Goal: Information Seeking & Learning: Understand process/instructions

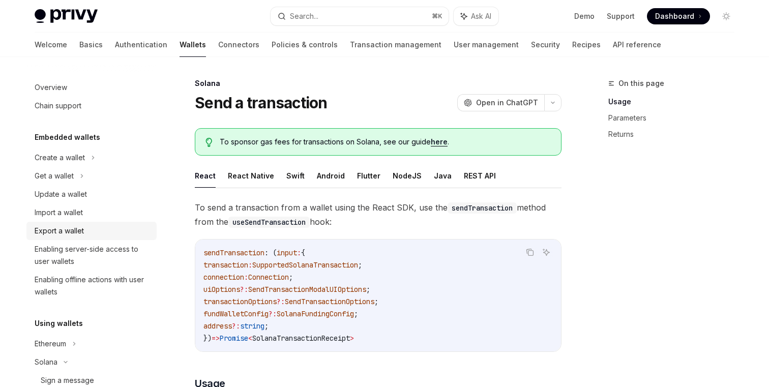
click at [79, 232] on div "Export a wallet" at bounding box center [59, 231] width 49 height 12
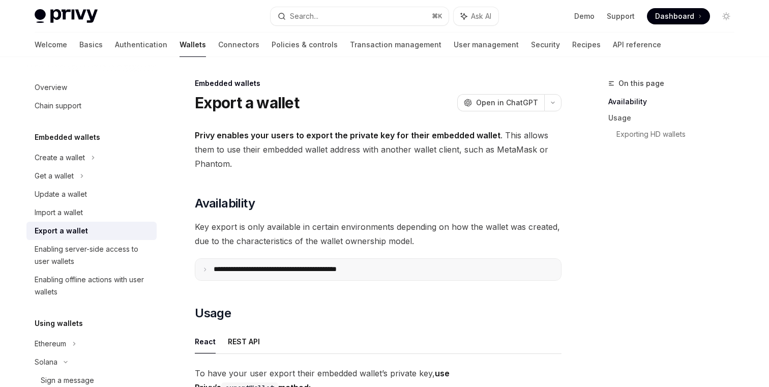
click at [232, 263] on summary "**********" at bounding box center [378, 269] width 366 height 21
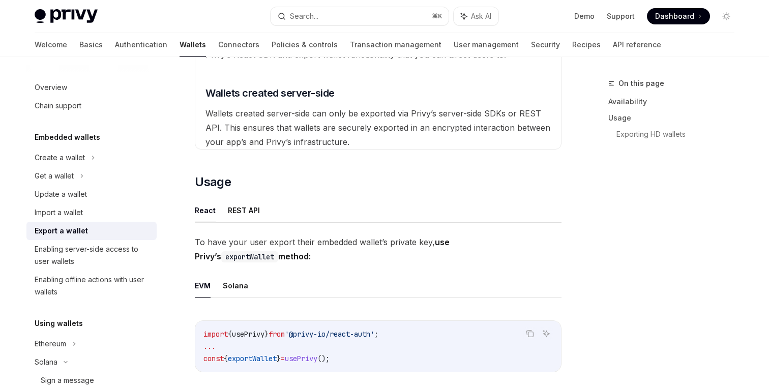
scroll to position [373, 0]
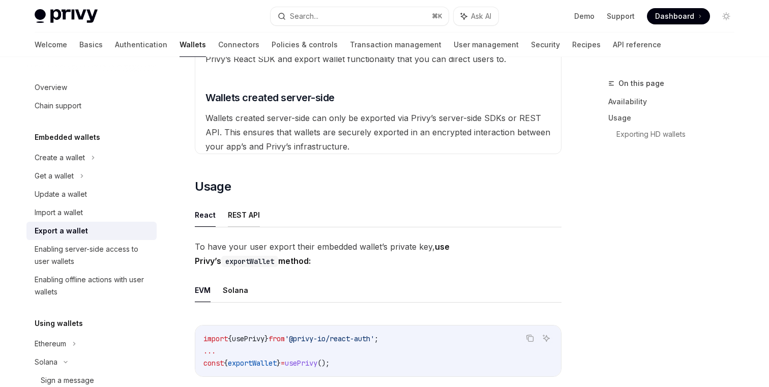
click at [247, 215] on button "REST API" at bounding box center [244, 215] width 32 height 24
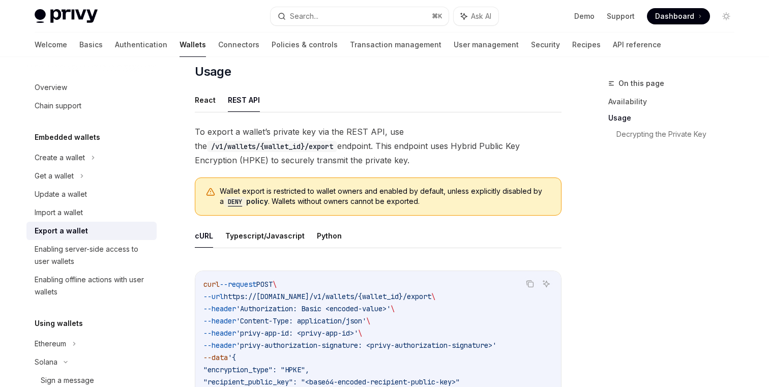
scroll to position [492, 0]
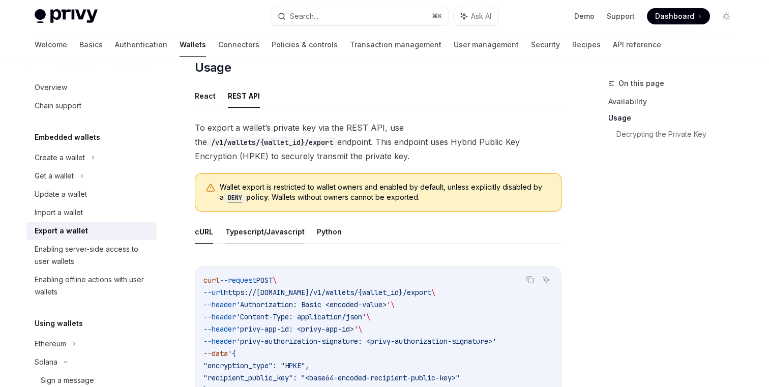
click at [277, 230] on button "Typescript/Javascript" at bounding box center [264, 232] width 79 height 24
type textarea "*"
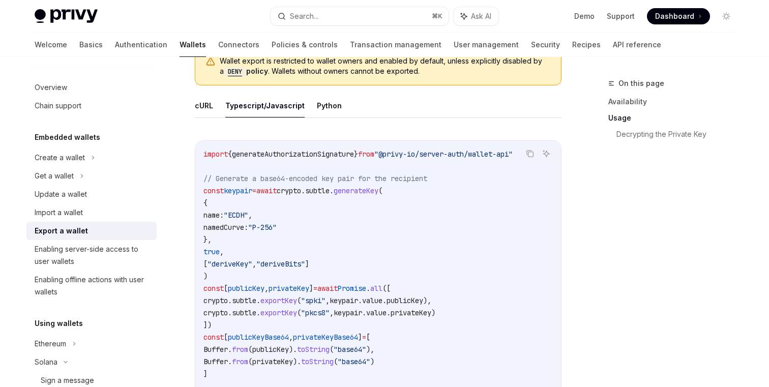
click at [293, 151] on span "generateAuthorizationSignature" at bounding box center [293, 154] width 122 height 9
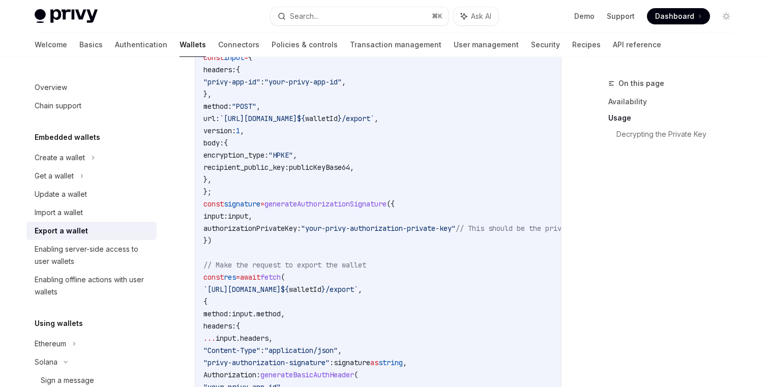
scroll to position [972, 0]
